Goal: Task Accomplishment & Management: Complete application form

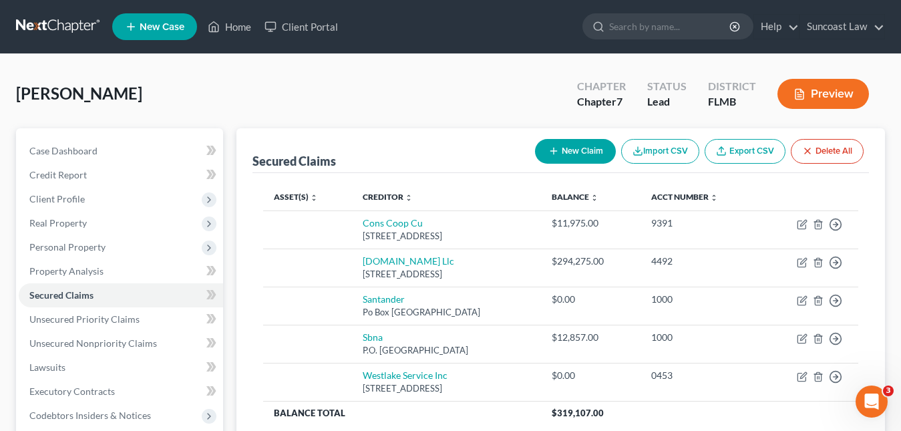
click at [137, 33] on icon at bounding box center [131, 27] width 12 height 16
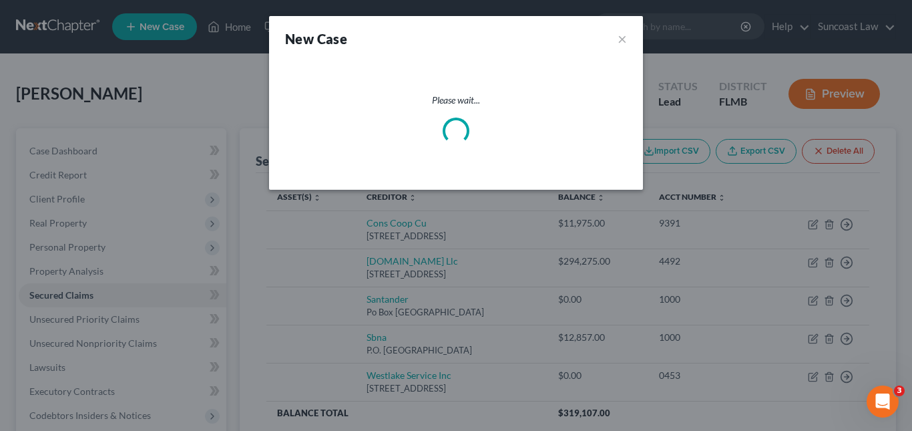
select select "15"
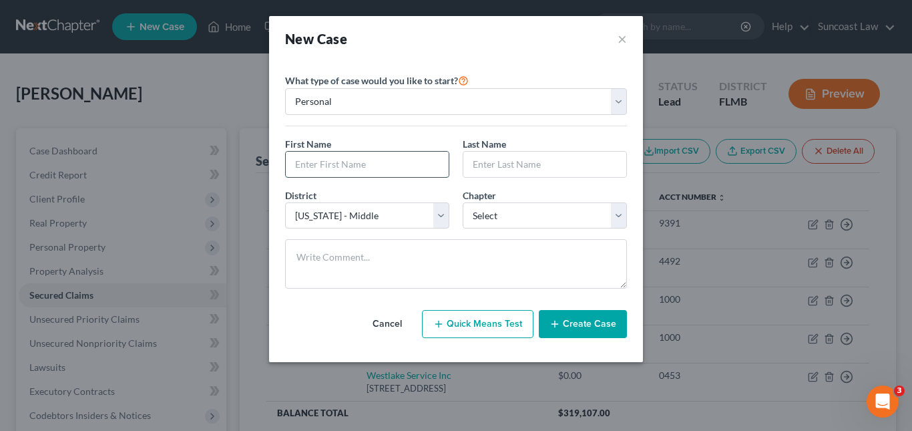
click at [360, 164] on input "text" at bounding box center [367, 164] width 163 height 25
drag, startPoint x: 360, startPoint y: 164, endPoint x: 322, endPoint y: 166, distance: 38.1
click at [322, 166] on input "text" at bounding box center [367, 164] width 163 height 25
type input "[PERSON_NAME]"
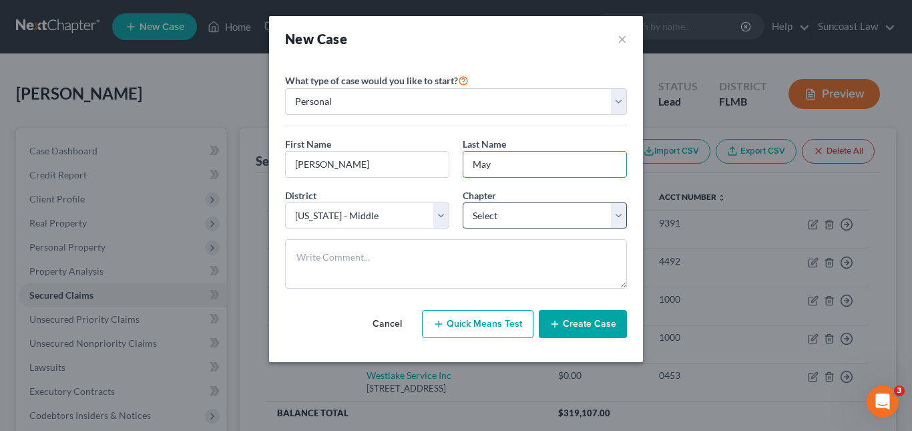
type input "May"
click at [620, 214] on select "Select 7 11 12 13" at bounding box center [545, 215] width 164 height 27
select select "0"
click at [463, 202] on select "Select 7 11 12 13" at bounding box center [545, 215] width 164 height 27
click at [570, 322] on button "Create Case" at bounding box center [583, 324] width 88 height 28
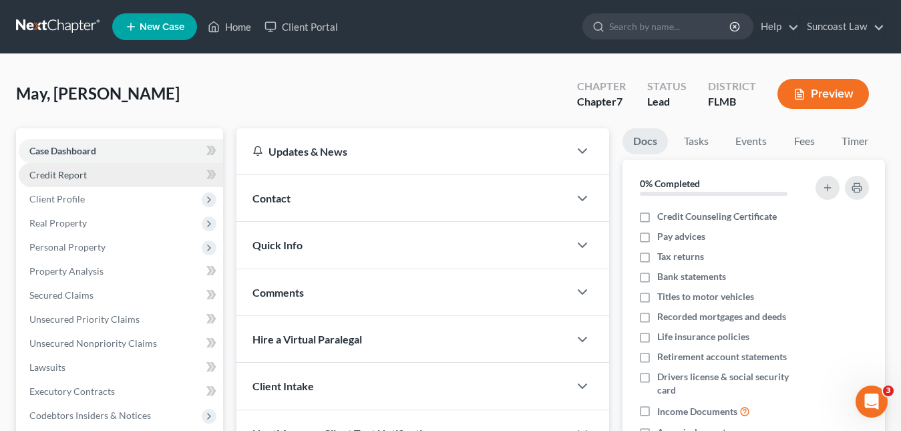
click at [69, 172] on span "Credit Report" at bounding box center [57, 174] width 57 height 11
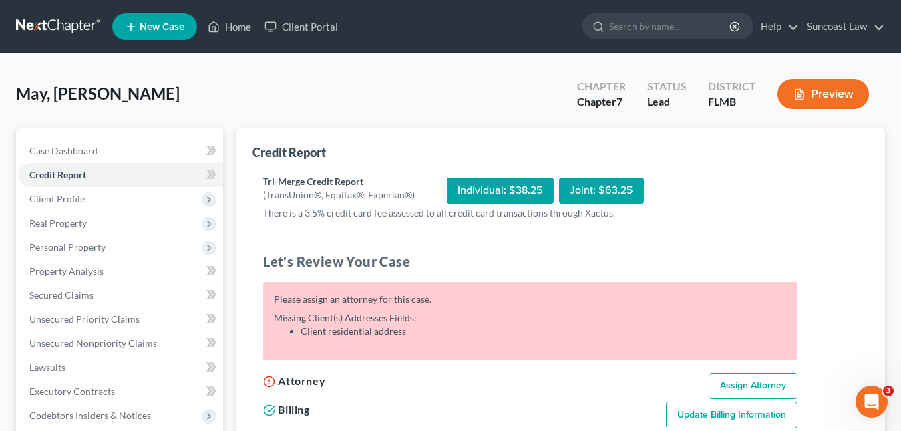
click at [761, 377] on link "Assign Attorney" at bounding box center [753, 386] width 89 height 27
select select "1"
select select "0"
select select "15"
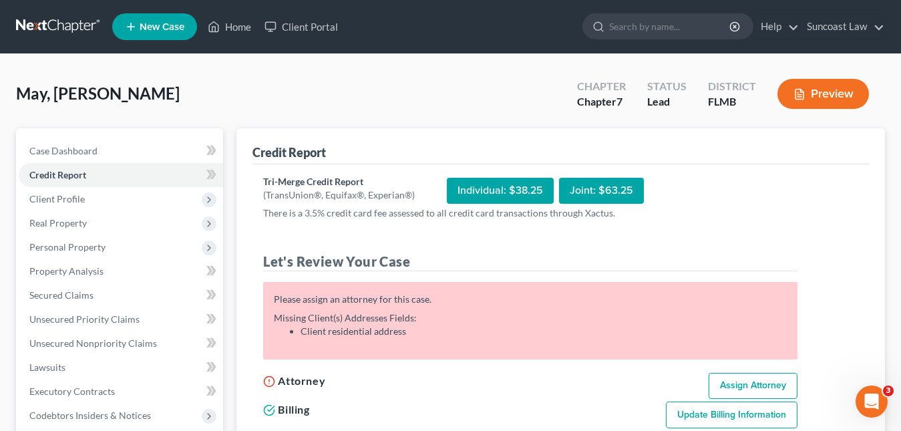
select select "9"
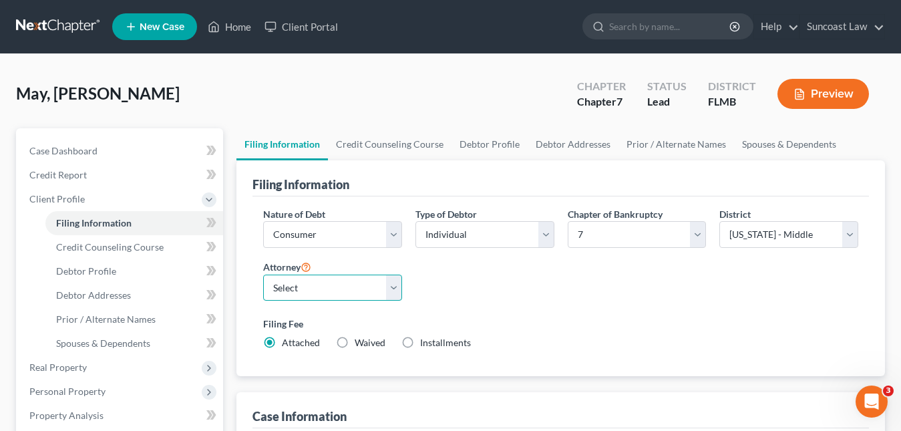
click at [395, 278] on select "Select [PERSON_NAME] - FLMB [PERSON_NAME] - FLMB" at bounding box center [332, 287] width 139 height 27
select select "0"
click at [263, 274] on select "Select [PERSON_NAME] - FLMB [PERSON_NAME] - FLMB" at bounding box center [332, 287] width 139 height 27
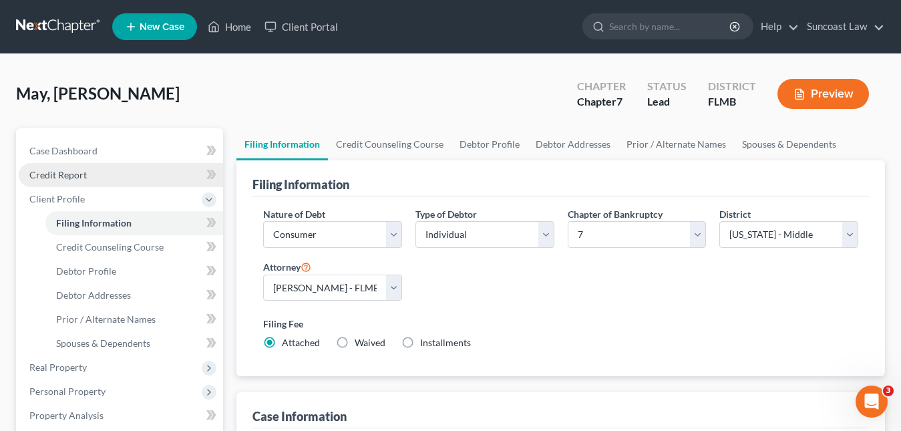
click at [77, 174] on span "Credit Report" at bounding box center [57, 174] width 57 height 11
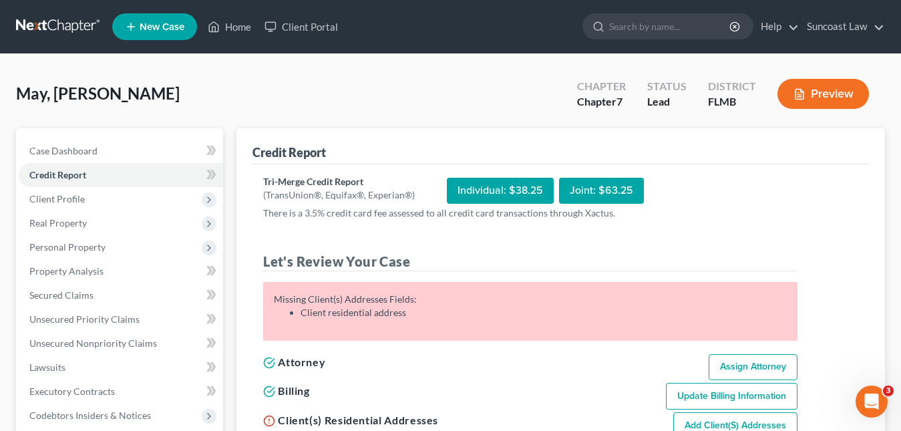
scroll to position [67, 0]
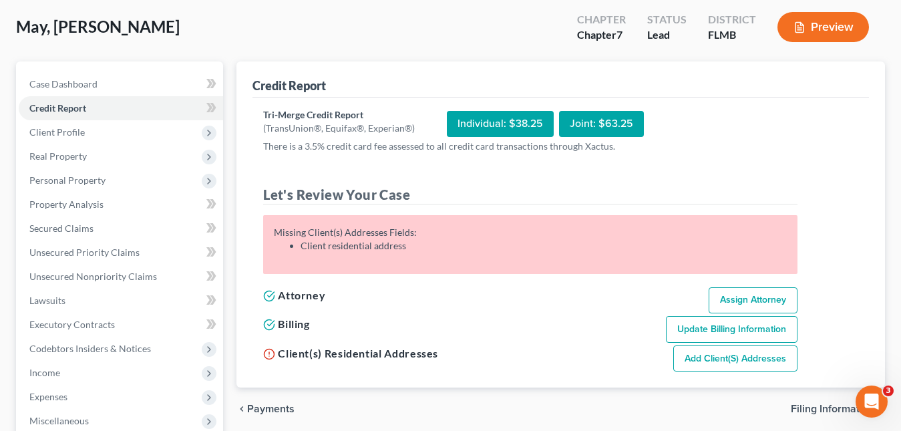
click at [719, 357] on link "Add Client(s) Addresses" at bounding box center [735, 358] width 124 height 27
select select "0"
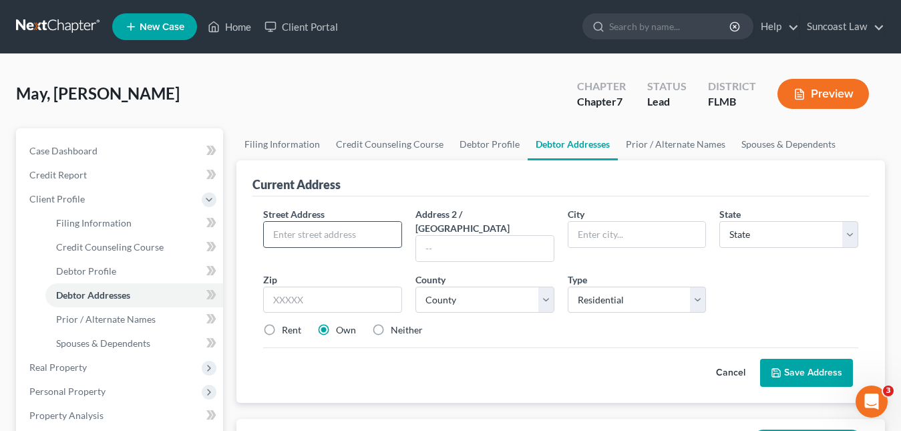
click at [300, 234] on input "text" at bounding box center [333, 234] width 138 height 25
paste input "[STREET_ADDRESS]"
type input "[STREET_ADDRESS]"
click at [293, 290] on input "text" at bounding box center [332, 299] width 139 height 27
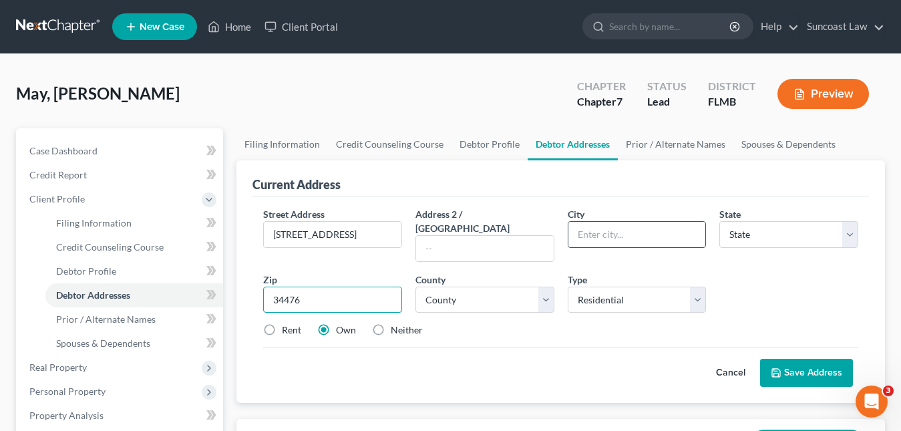
type input "34476"
type input "Ocala"
select select "9"
click at [600, 232] on input "Ocala" at bounding box center [637, 234] width 138 height 25
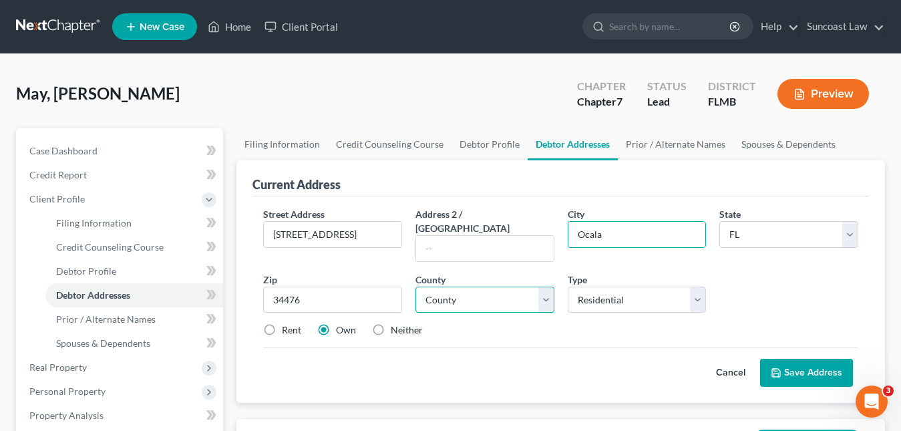
click at [512, 286] on select "County" at bounding box center [484, 299] width 139 height 27
select select "40"
click at [481, 286] on select "County [GEOGRAPHIC_DATA] [GEOGRAPHIC_DATA] [GEOGRAPHIC_DATA] [GEOGRAPHIC_DATA] …" at bounding box center [484, 299] width 139 height 27
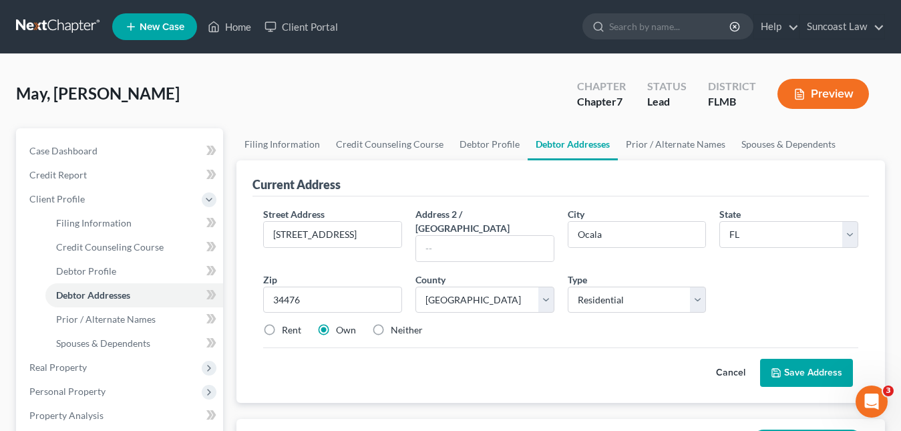
click at [800, 368] on button "Save Address" at bounding box center [806, 373] width 93 height 28
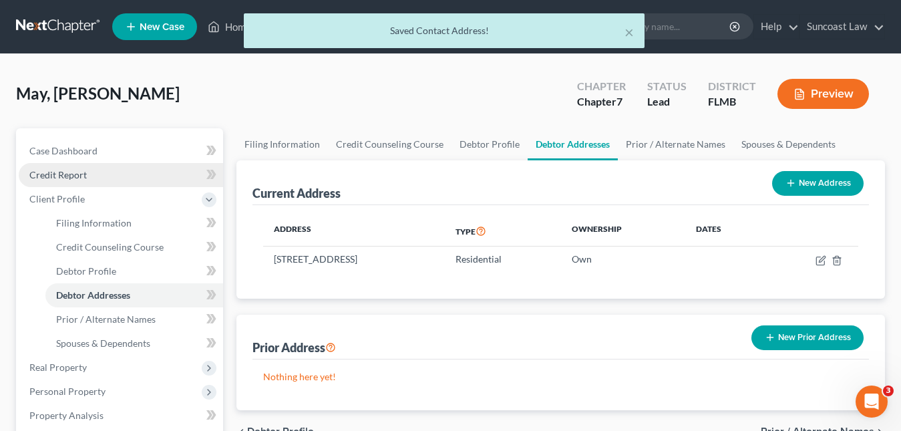
click at [75, 170] on span "Credit Report" at bounding box center [57, 174] width 57 height 11
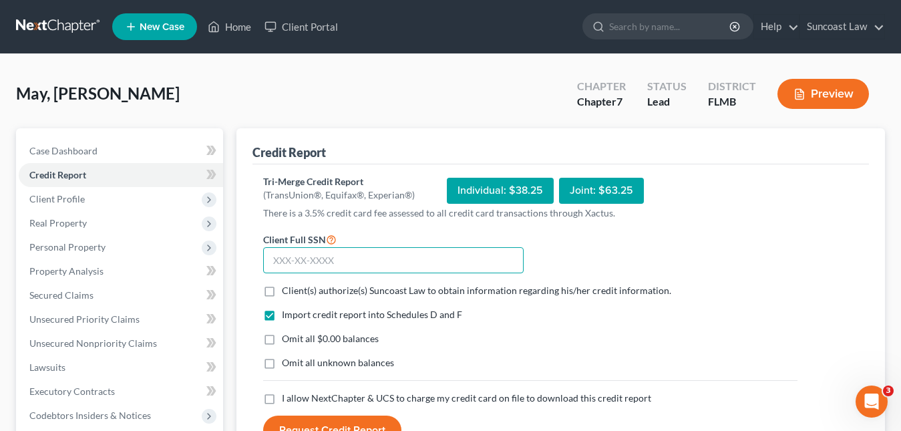
click at [280, 257] on input "text" at bounding box center [393, 260] width 260 height 27
paste input "590-97-7021"
type input "590-97-7021"
click at [282, 291] on label "Client(s) authorize(s) Suncoast Law to obtain information regarding his/her cre…" at bounding box center [476, 290] width 389 height 13
click at [287, 291] on input "Client(s) authorize(s) Suncoast Law to obtain information regarding his/her cre…" at bounding box center [291, 288] width 9 height 9
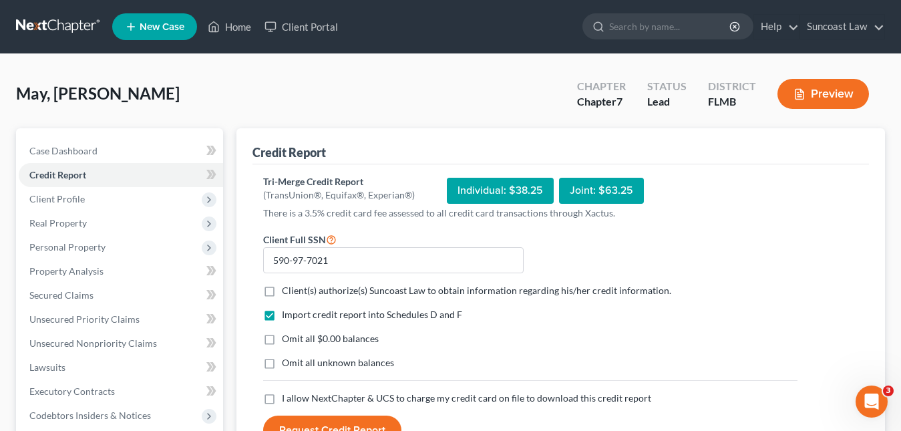
checkbox input "true"
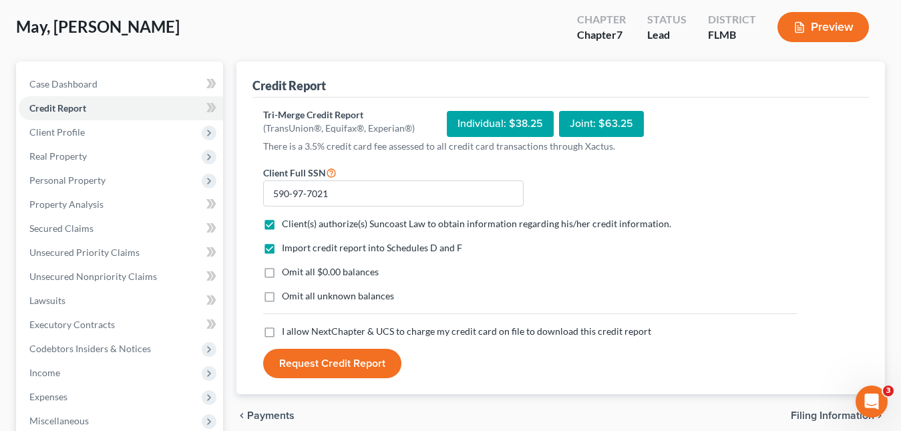
drag, startPoint x: 270, startPoint y: 332, endPoint x: 288, endPoint y: 341, distance: 19.7
click at [282, 331] on label "I allow NextChapter & UCS to charge my credit card on file to download this cre…" at bounding box center [466, 331] width 369 height 13
click at [287, 331] on input "I allow NextChapter & UCS to charge my credit card on file to download this cre…" at bounding box center [291, 329] width 9 height 9
checkbox input "true"
click at [307, 359] on button "Request Credit Report" at bounding box center [332, 363] width 138 height 29
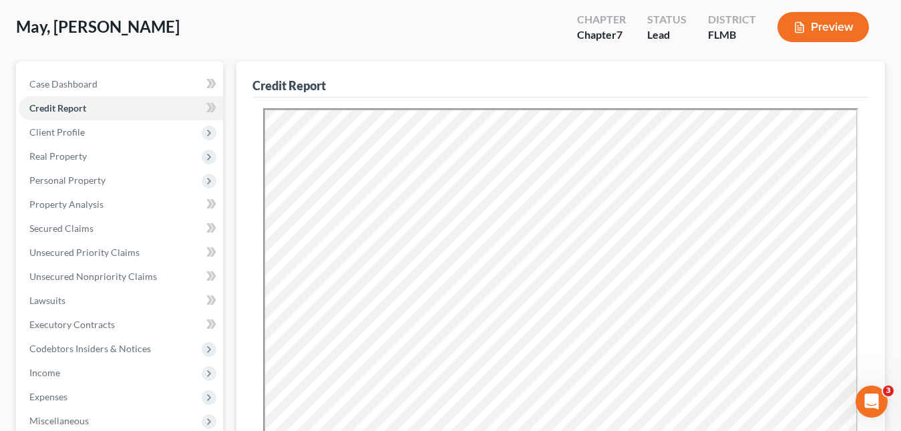
scroll to position [0, 0]
click at [79, 268] on link "Unsecured Nonpriority Claims" at bounding box center [121, 276] width 204 height 24
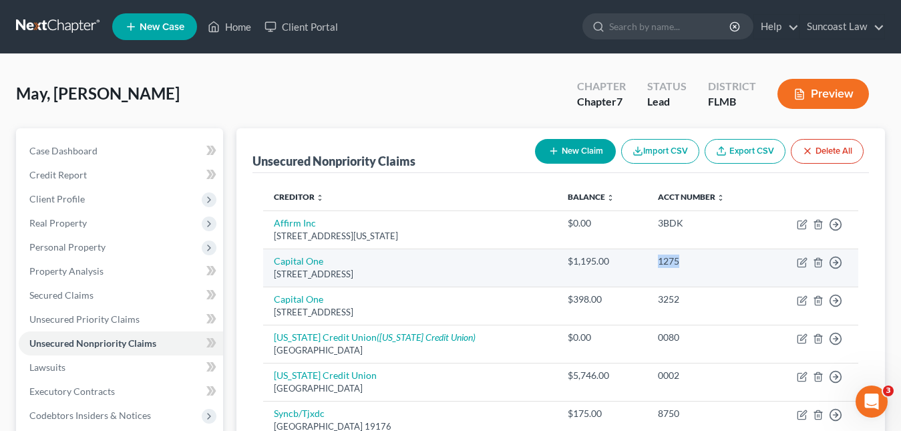
drag, startPoint x: 672, startPoint y: 262, endPoint x: 648, endPoint y: 262, distance: 23.4
click at [658, 262] on div "1275" at bounding box center [705, 260] width 95 height 13
copy div "1275"
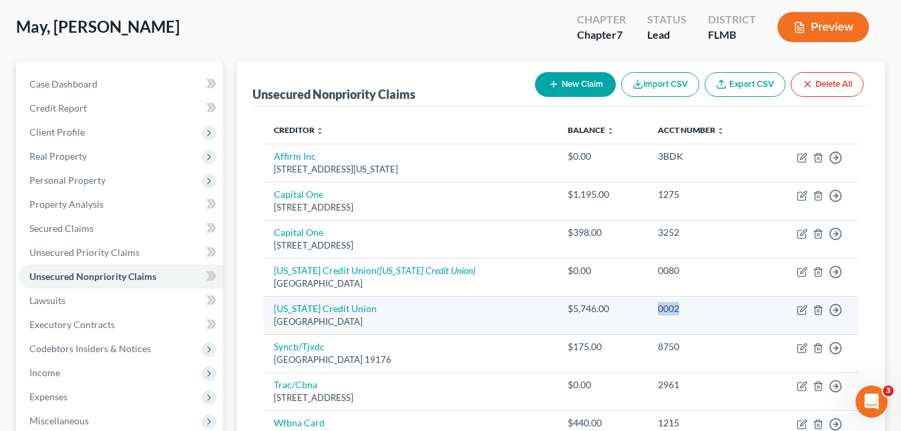
drag, startPoint x: 673, startPoint y: 313, endPoint x: 647, endPoint y: 308, distance: 26.6
click at [647, 308] on td "0002" at bounding box center [705, 315] width 116 height 38
copy div "0002"
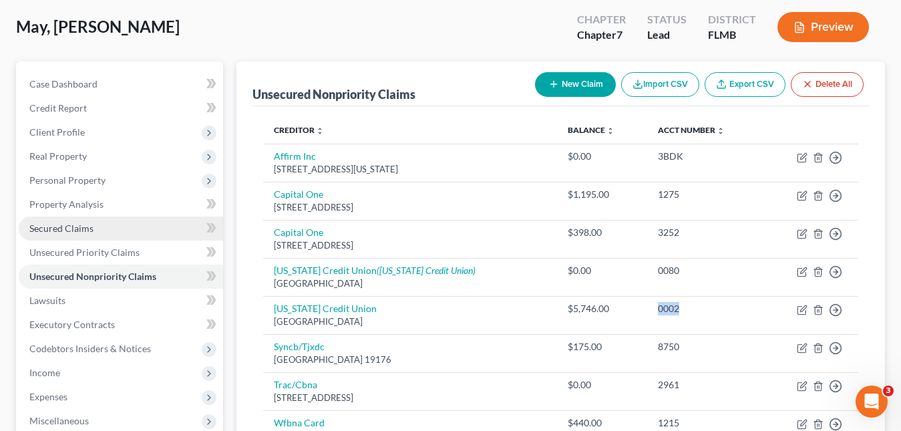
click at [83, 232] on span "Secured Claims" at bounding box center [61, 227] width 64 height 11
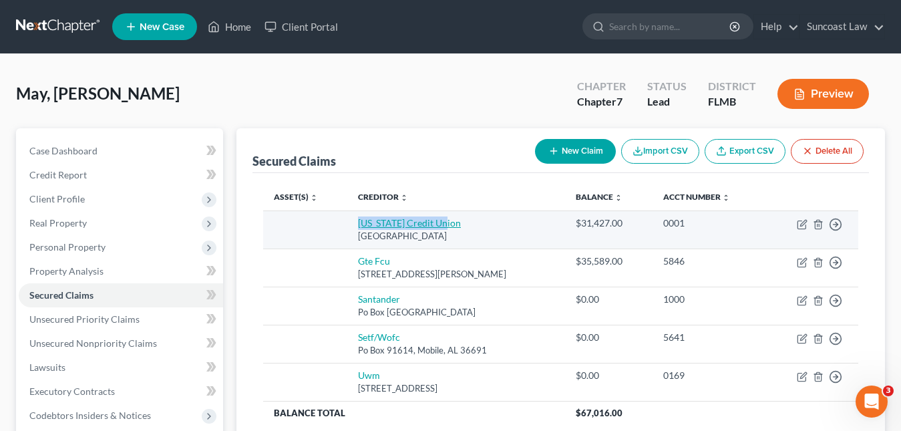
drag, startPoint x: 443, startPoint y: 224, endPoint x: 356, endPoint y: 220, distance: 86.9
click at [356, 220] on td "[US_STATE] Credit [GEOGRAPHIC_DATA]" at bounding box center [456, 229] width 218 height 38
copy link "[US_STATE] Credit Union"
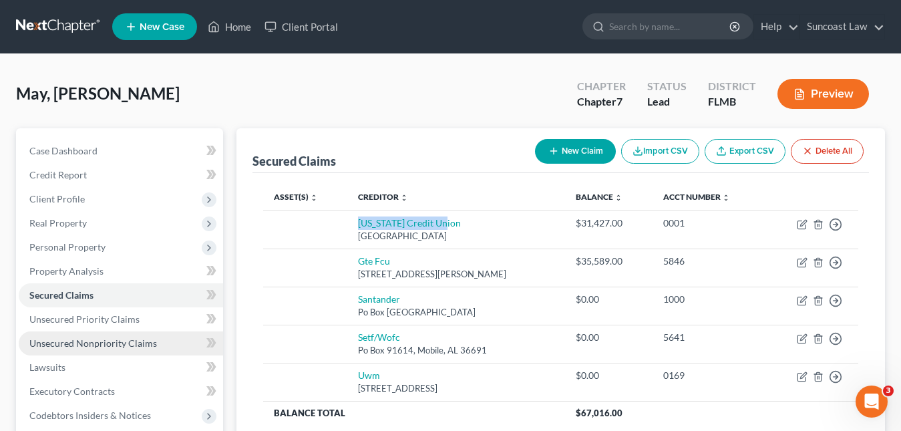
click at [124, 335] on link "Unsecured Nonpriority Claims" at bounding box center [121, 343] width 204 height 24
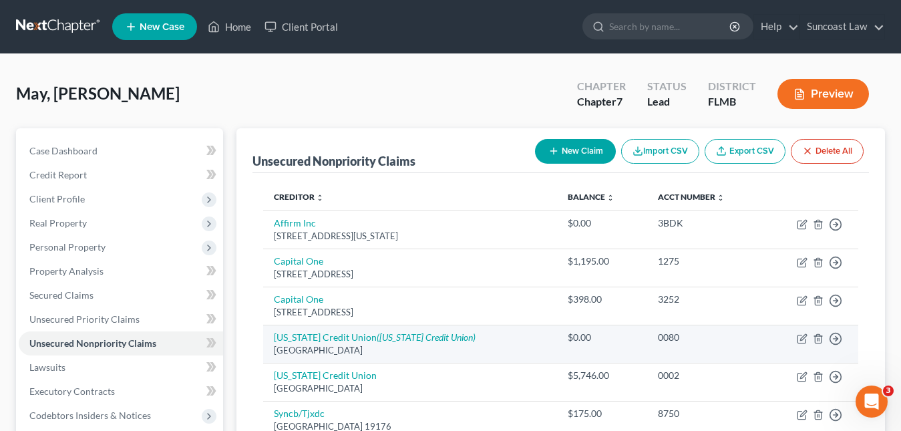
scroll to position [67, 0]
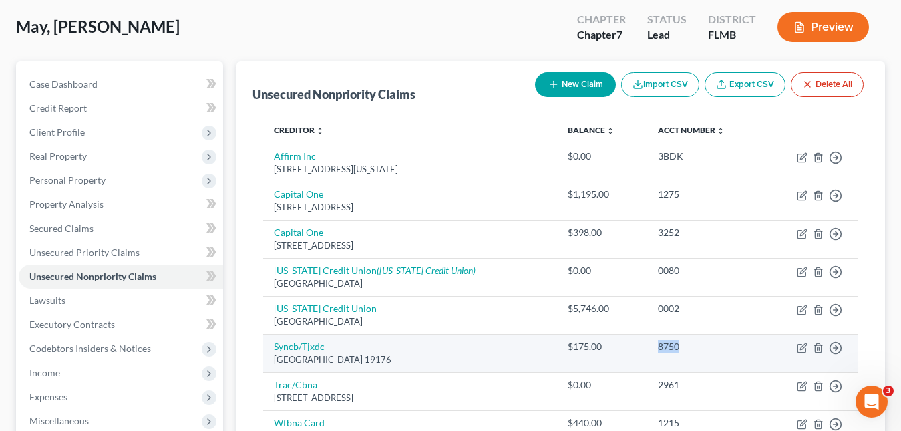
drag, startPoint x: 674, startPoint y: 349, endPoint x: 649, endPoint y: 344, distance: 25.8
click at [658, 344] on div "8750" at bounding box center [705, 346] width 95 height 13
copy div "8750"
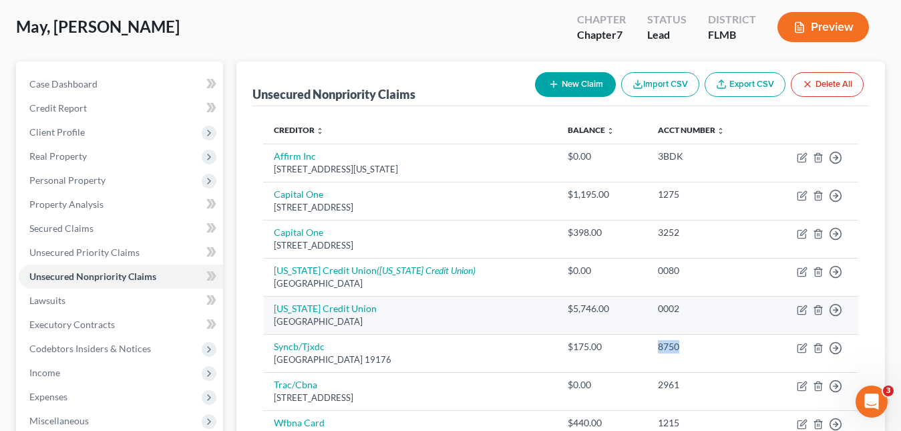
scroll to position [134, 0]
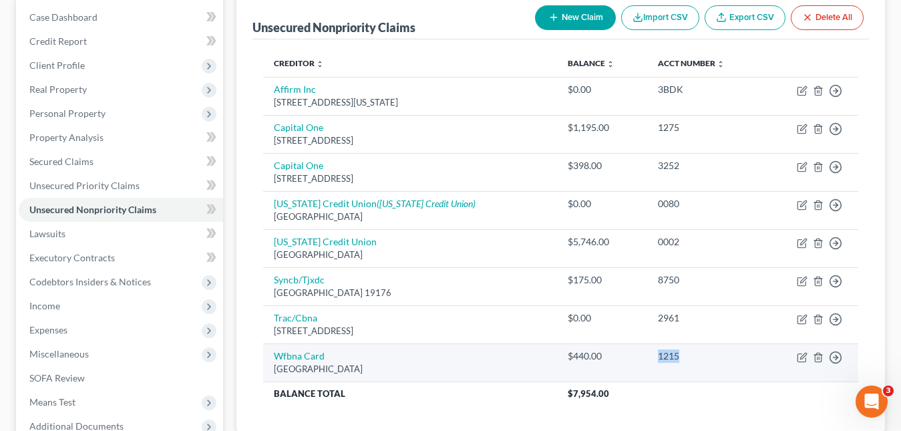
drag, startPoint x: 679, startPoint y: 354, endPoint x: 648, endPoint y: 355, distance: 30.7
click at [647, 355] on td "1215" at bounding box center [705, 362] width 116 height 38
copy div "1215"
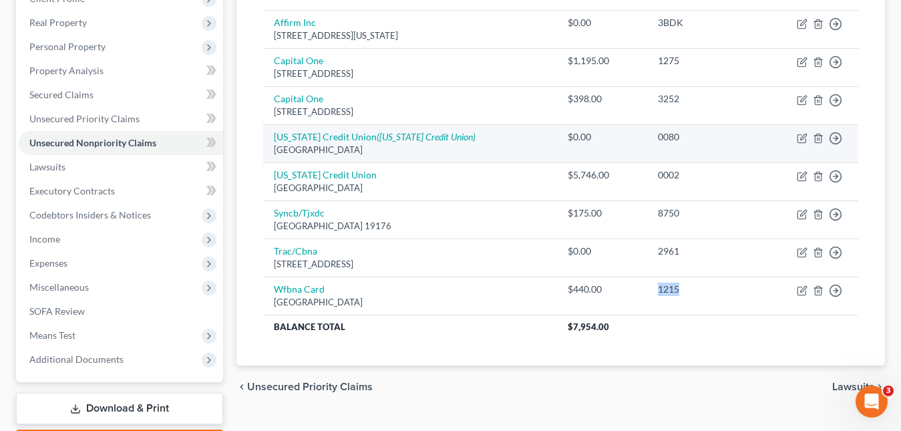
scroll to position [0, 0]
